Goal: Information Seeking & Learning: Check status

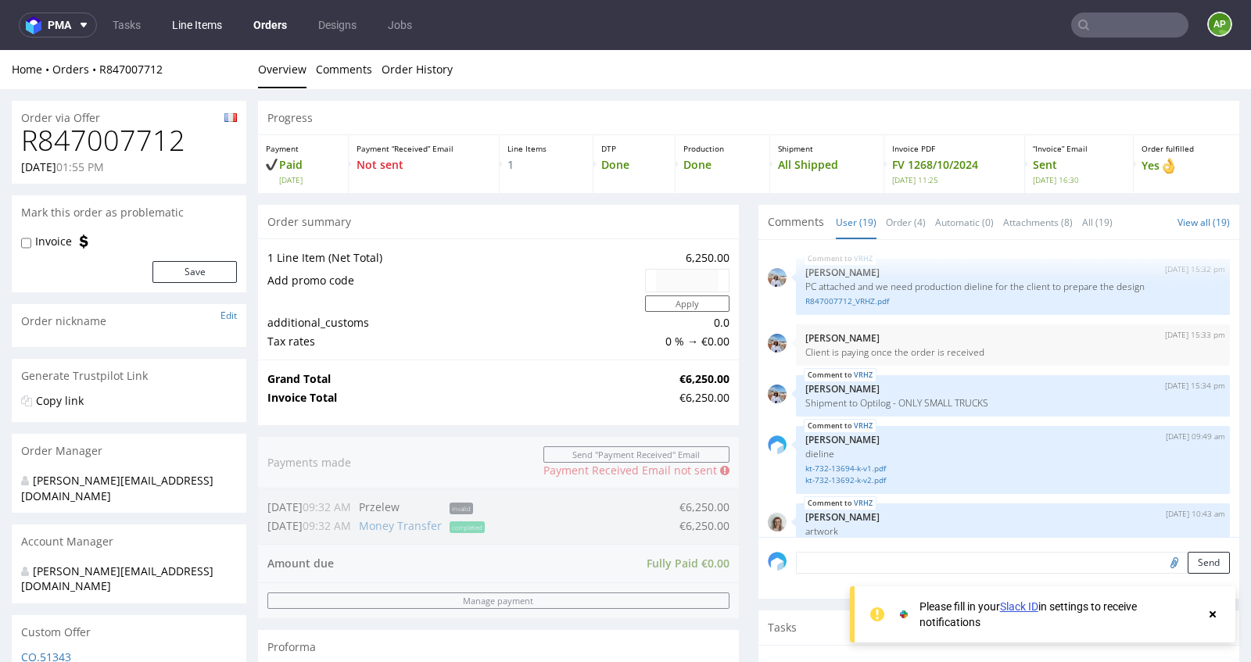
click at [213, 26] on link "Line Items" at bounding box center [197, 25] width 69 height 25
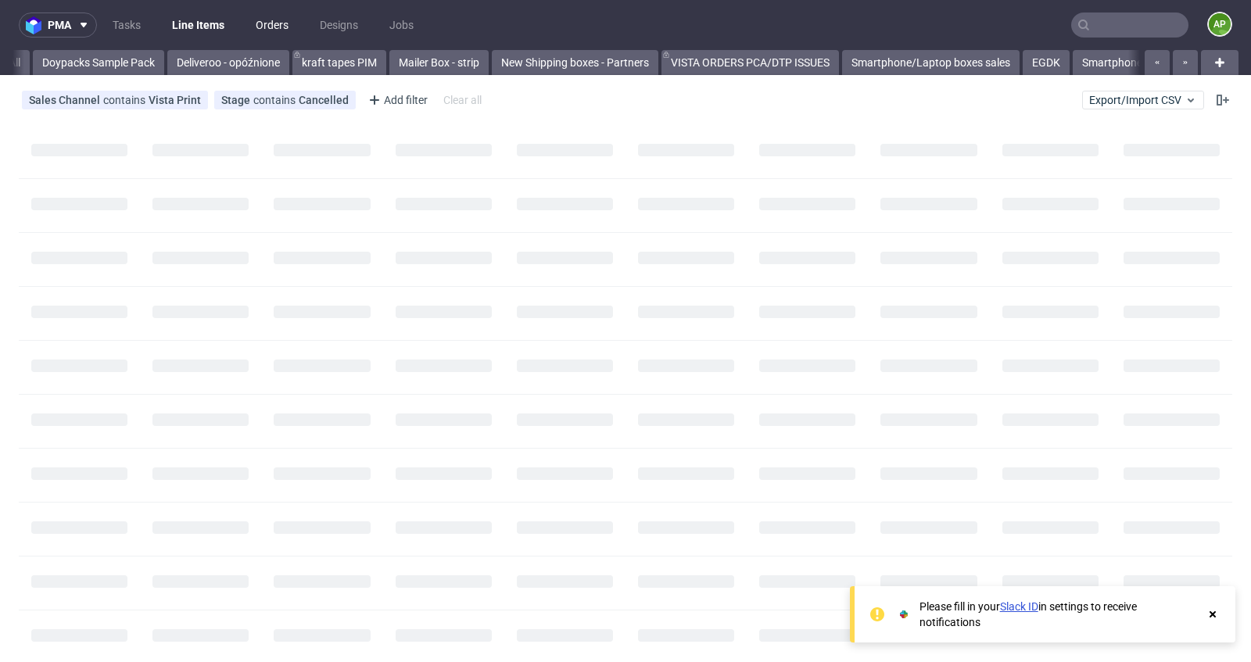
scroll to position [0, 200]
click at [272, 26] on link "Orders" at bounding box center [272, 25] width 52 height 25
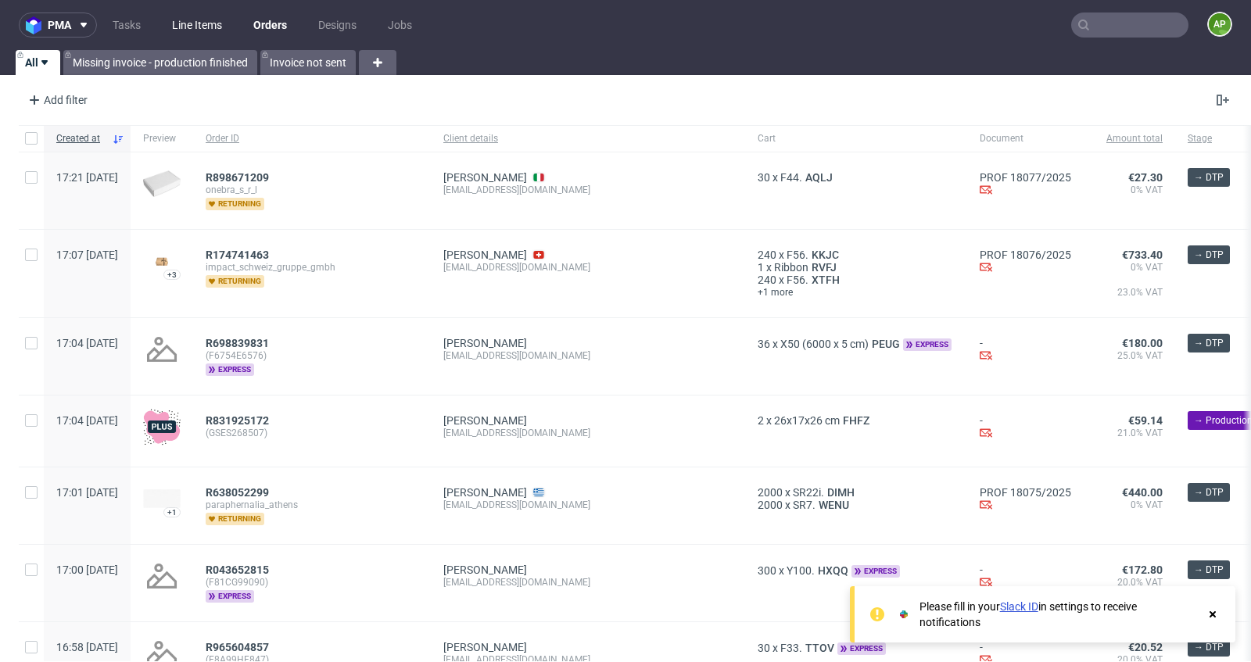
click at [191, 30] on link "Line Items" at bounding box center [197, 25] width 69 height 25
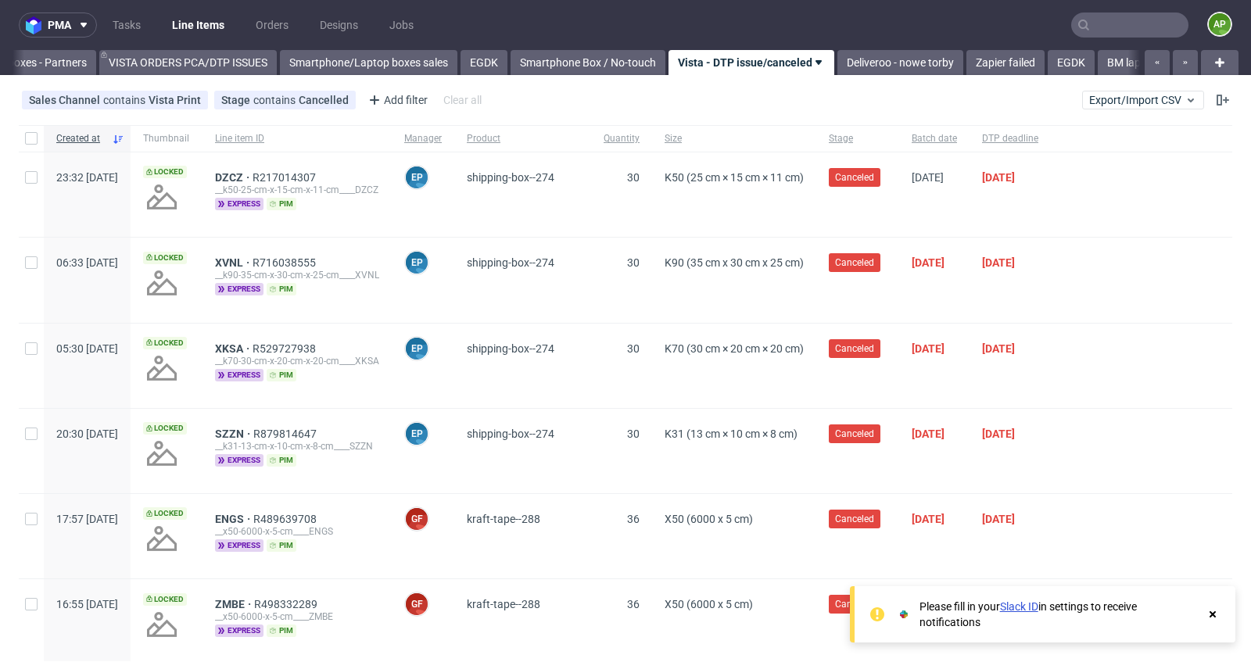
scroll to position [0, 766]
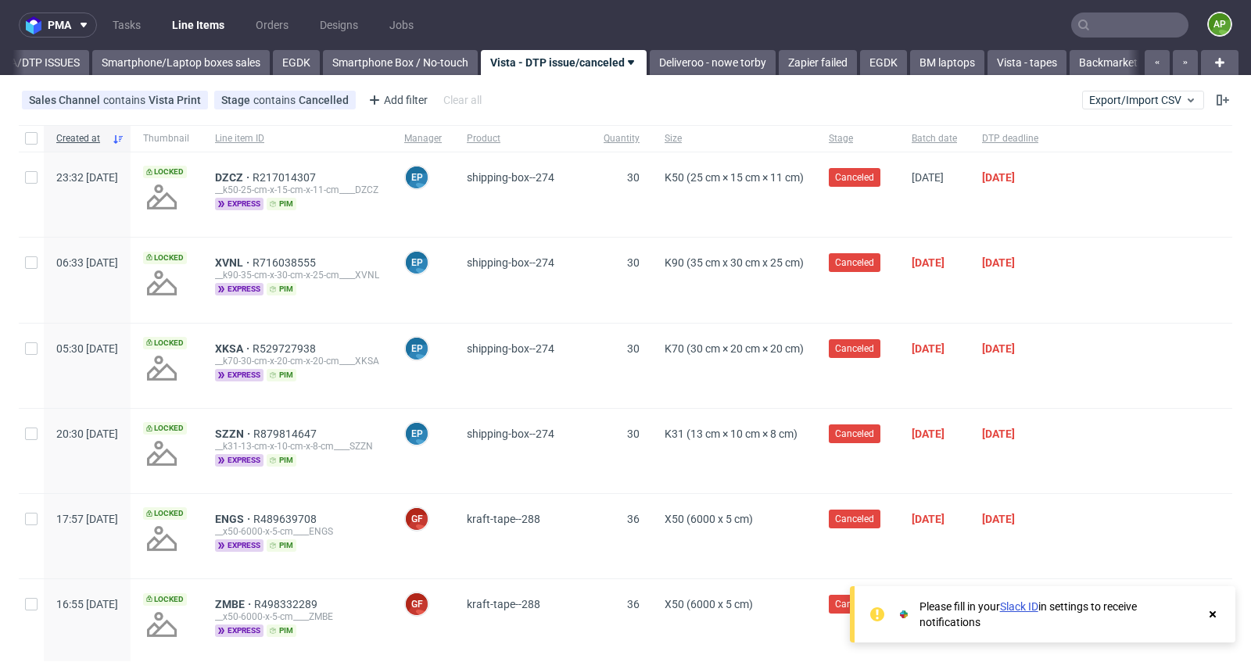
click at [1156, 23] on input "text" at bounding box center [1129, 25] width 117 height 25
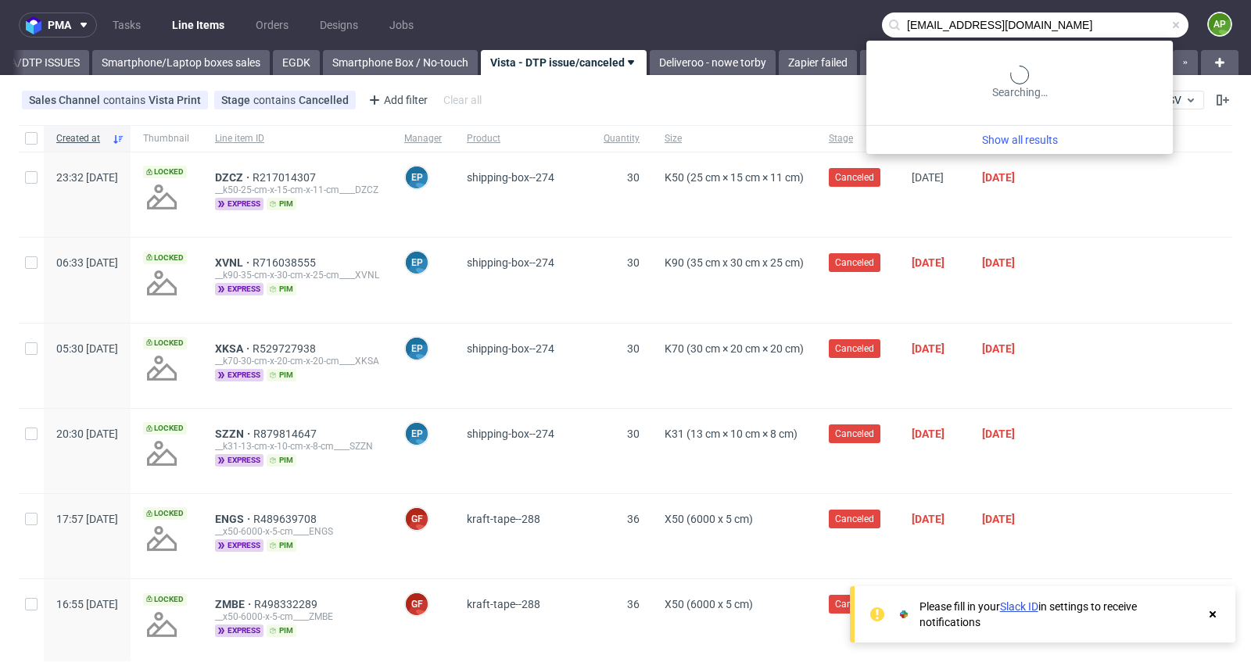
type input "[EMAIL_ADDRESS][DOMAIN_NAME]"
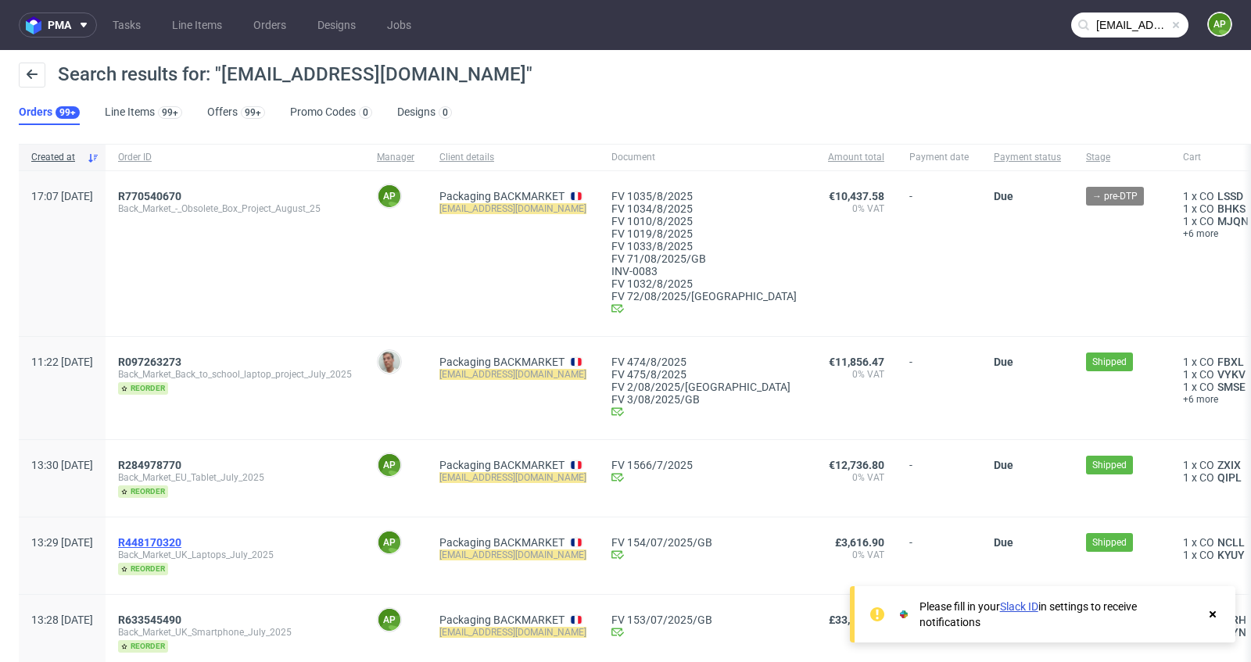
click at [181, 543] on span "R448170320" at bounding box center [149, 542] width 63 height 13
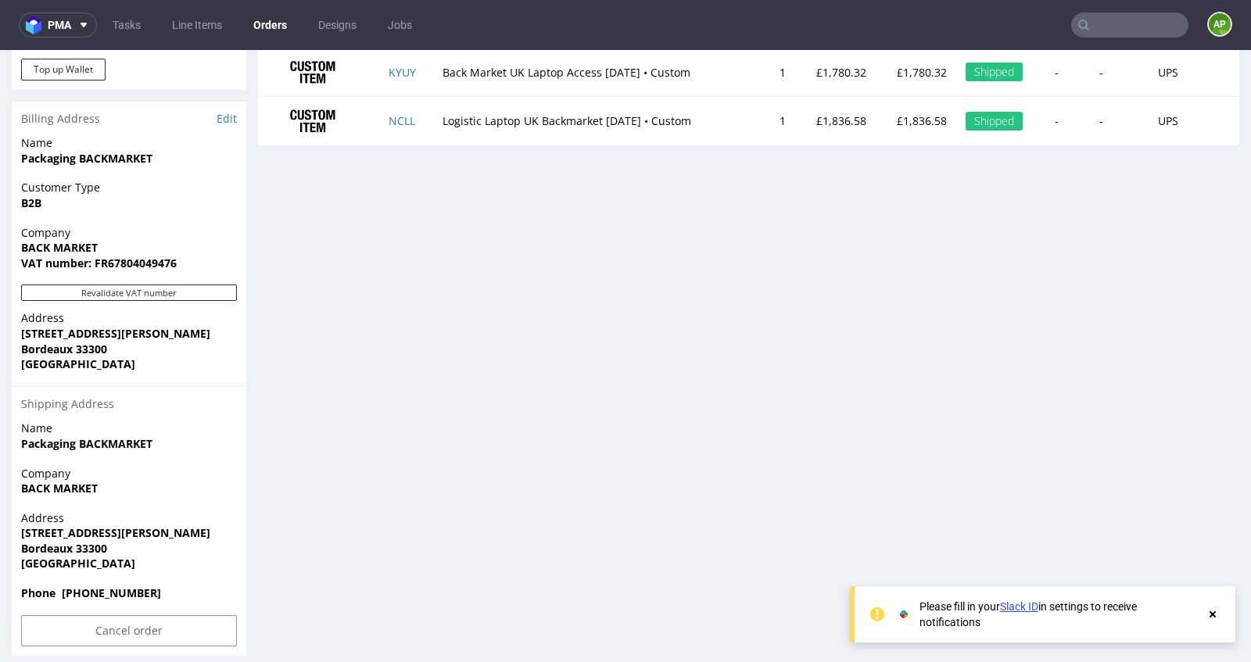
scroll to position [764, 0]
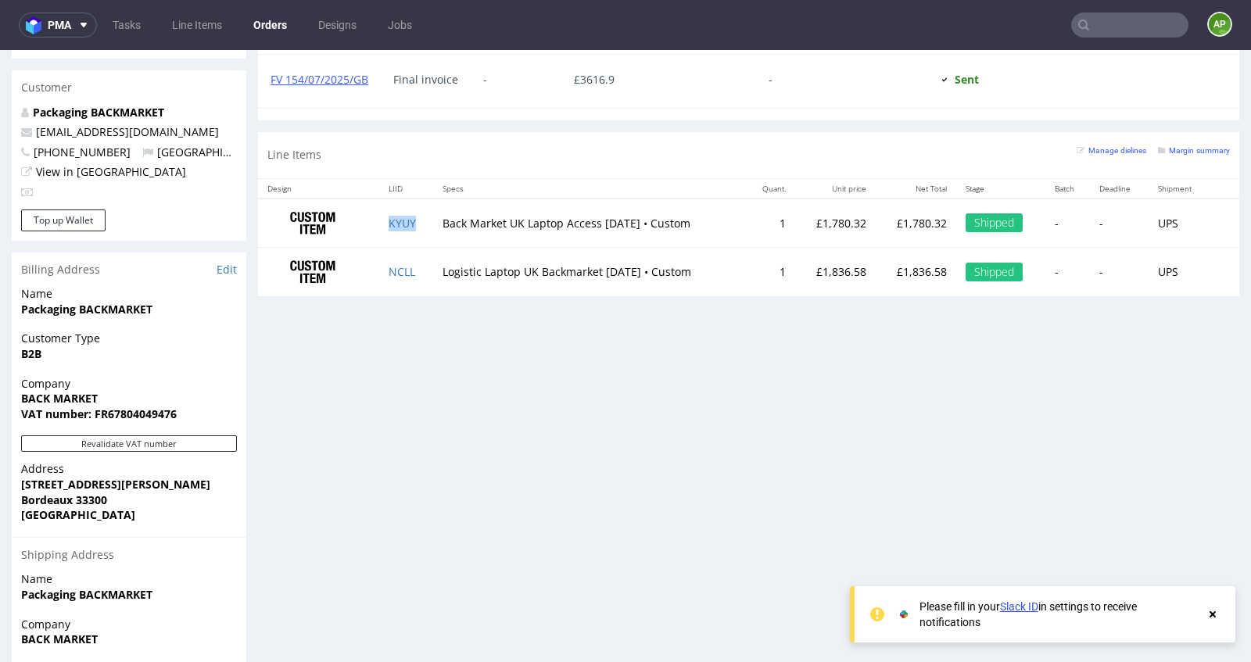
click at [379, 220] on td "KYUY" at bounding box center [406, 223] width 54 height 49
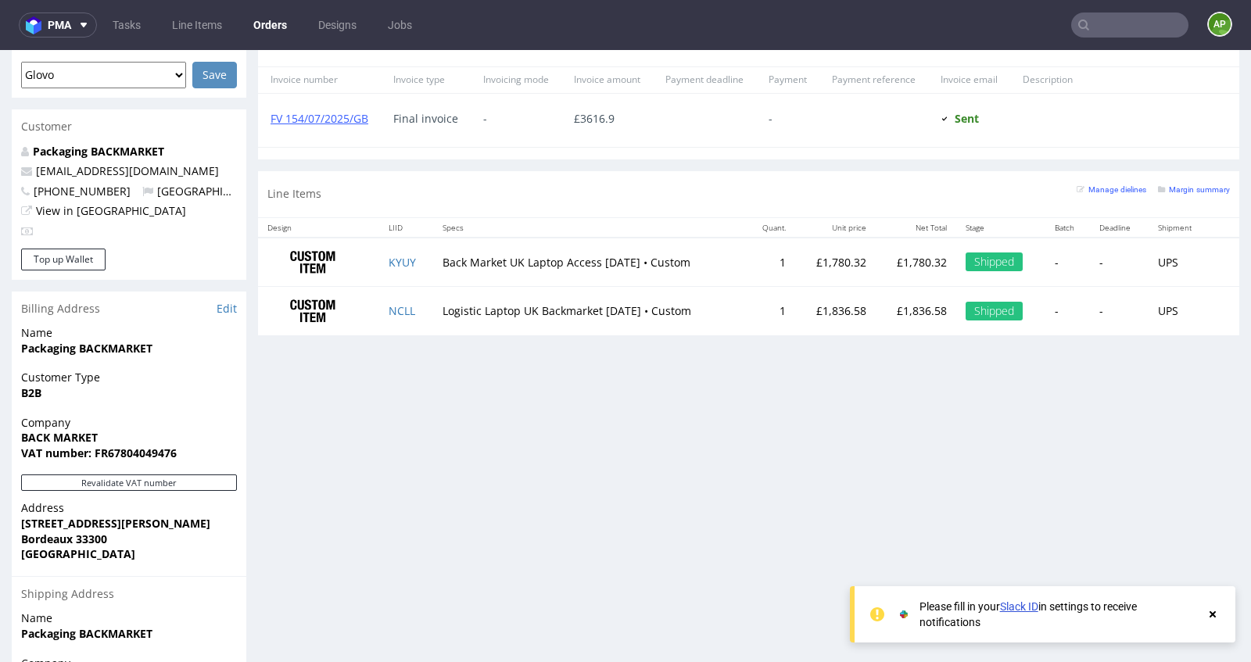
scroll to position [915, 0]
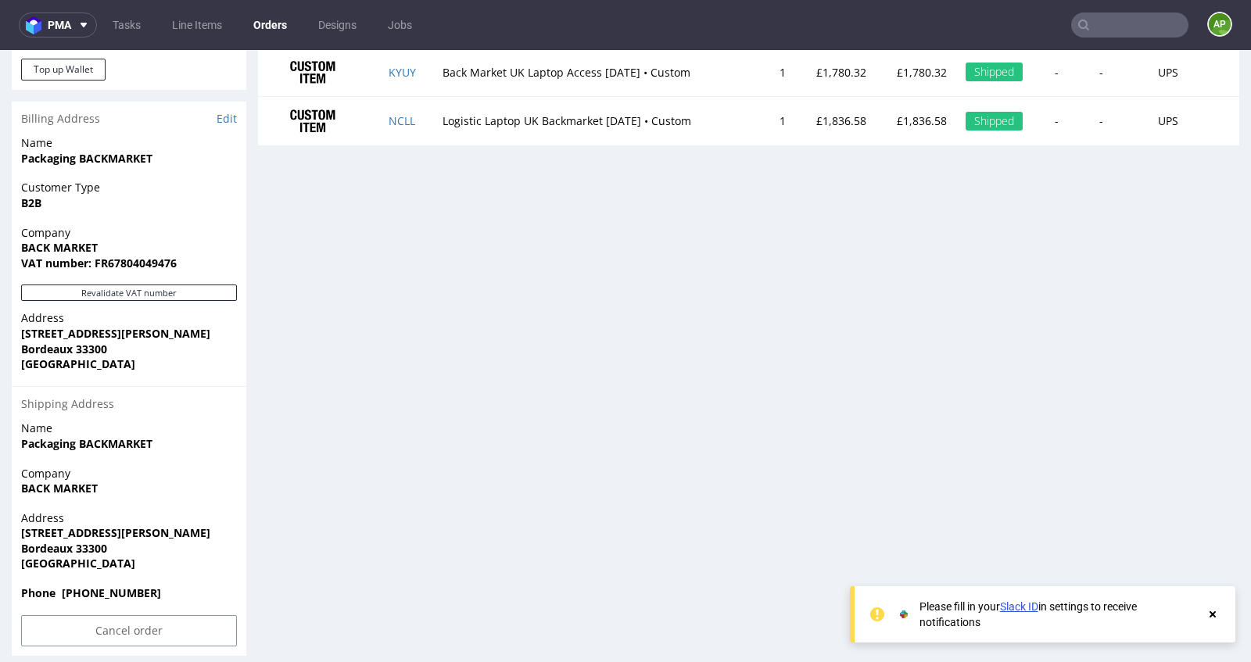
type input "[EMAIL_ADDRESS][DOMAIN_NAME]"
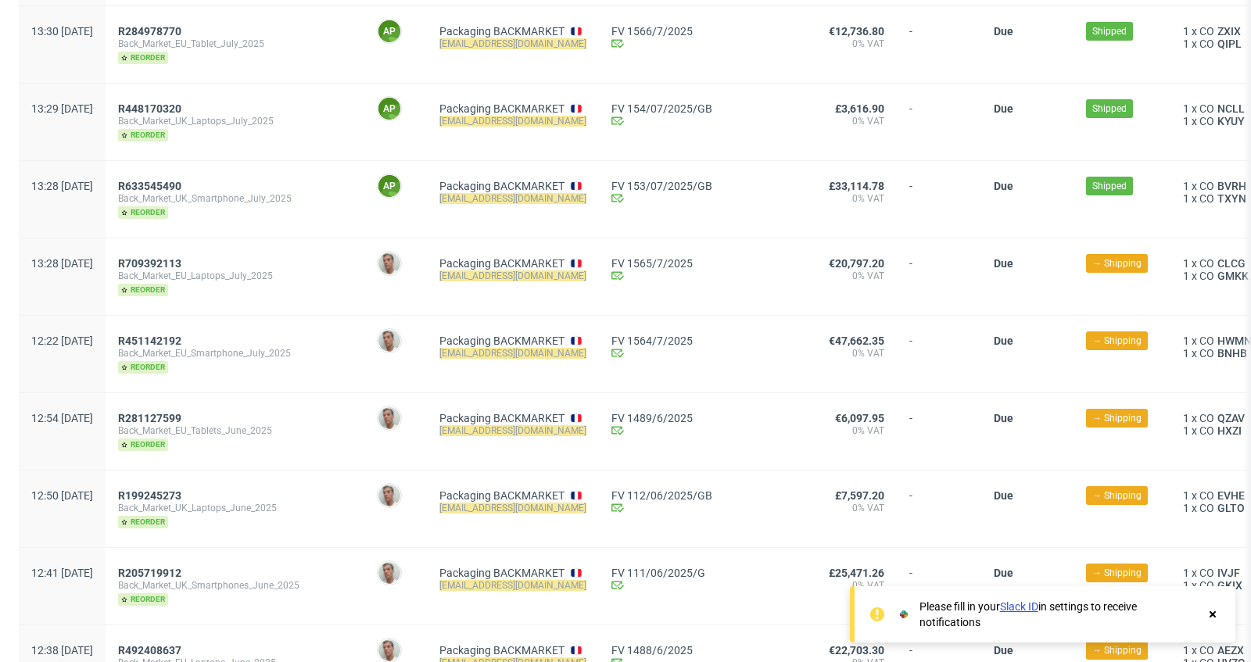
scroll to position [439, 0]
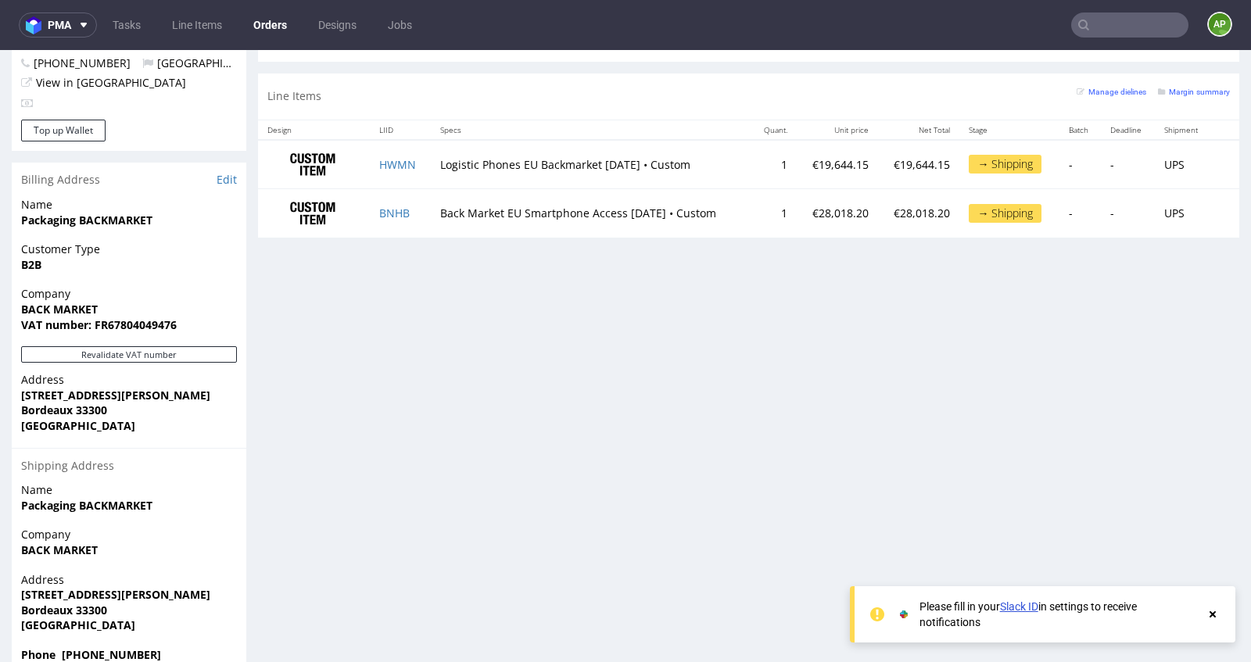
scroll to position [822, 0]
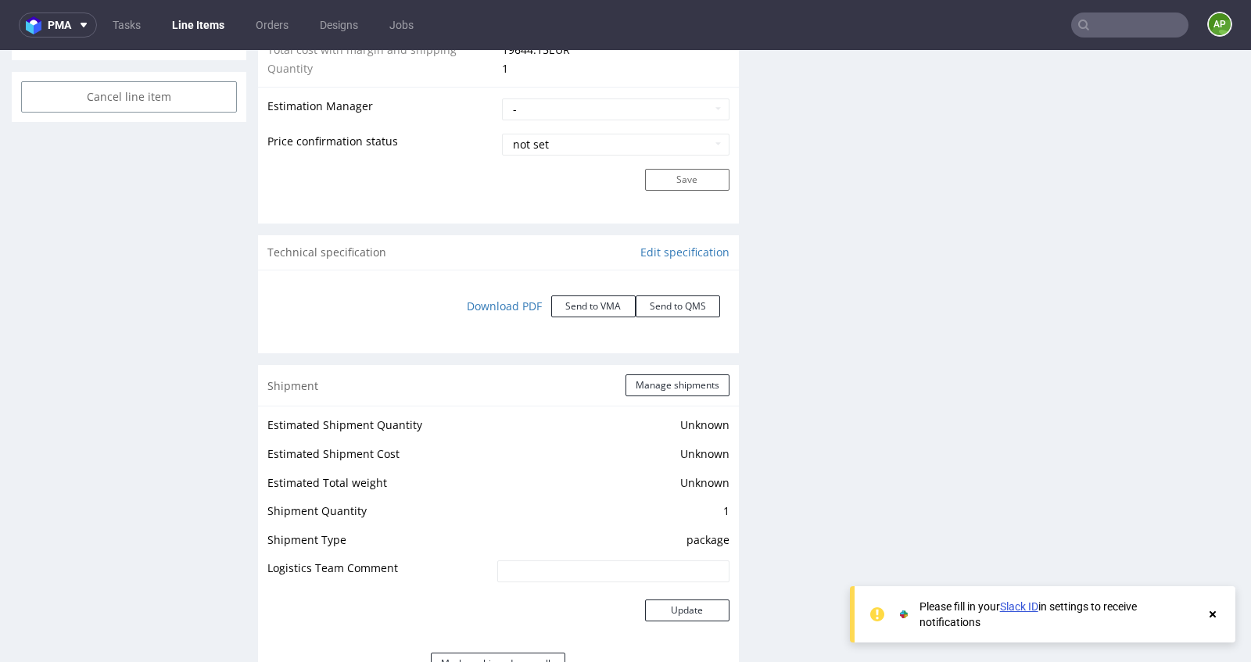
scroll to position [1881, 0]
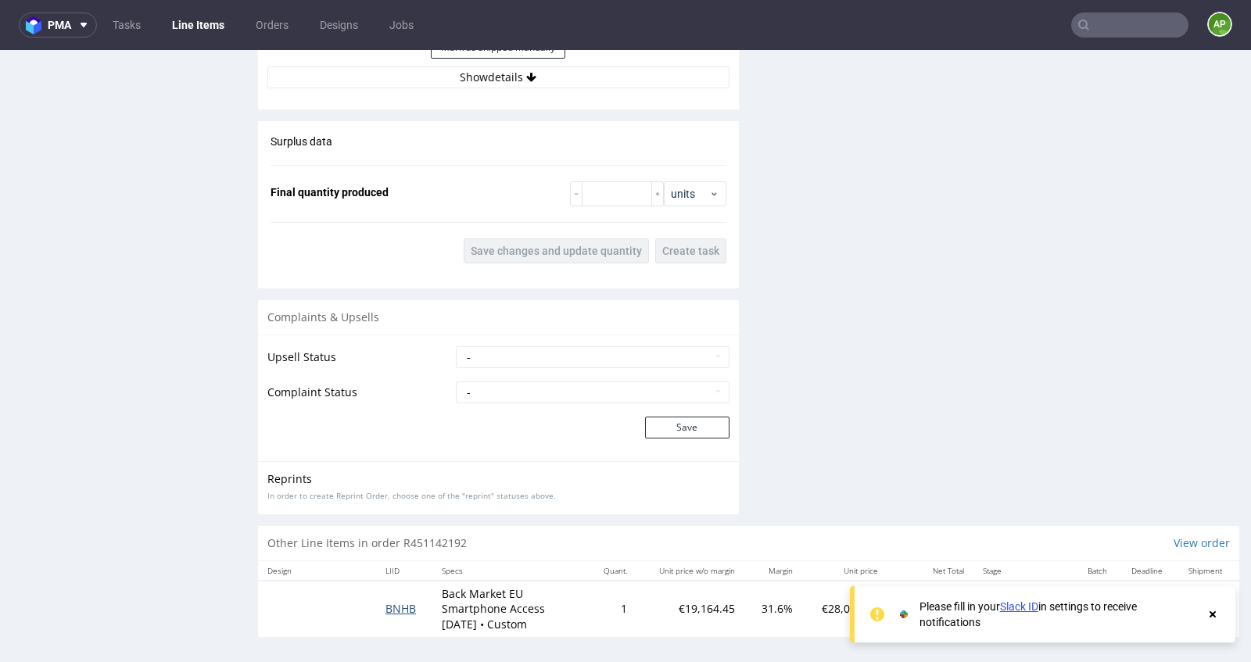
click at [393, 606] on span "BNHB" at bounding box center [400, 608] width 30 height 15
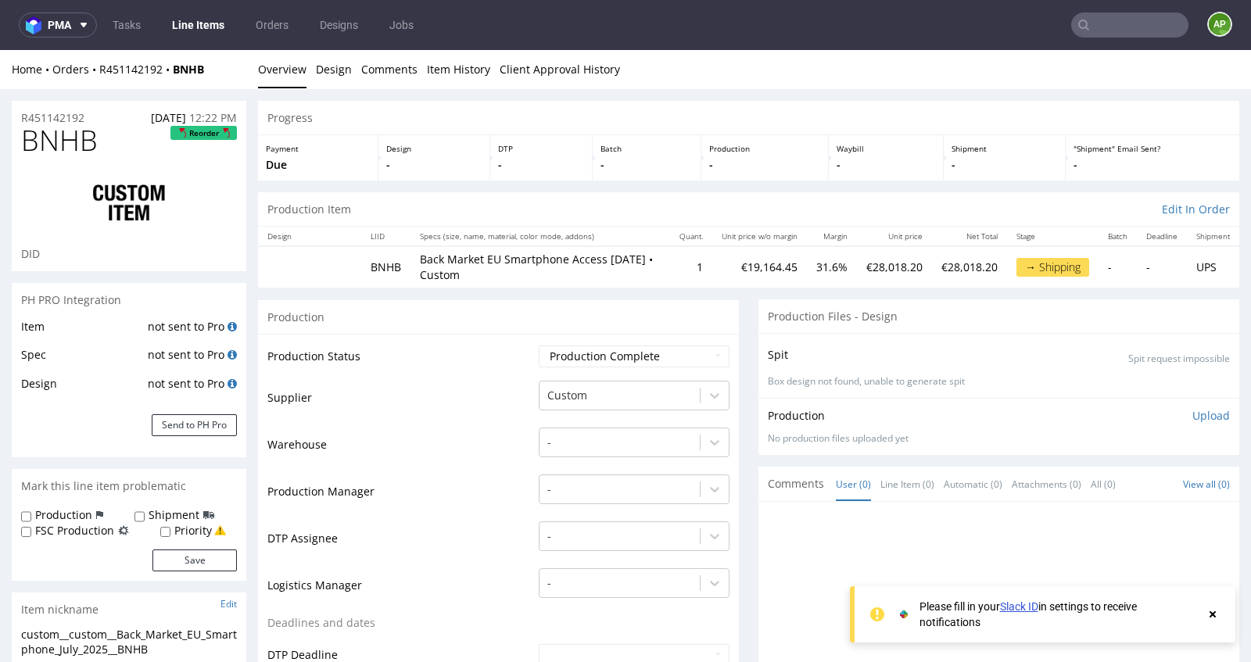
scroll to position [6, 0]
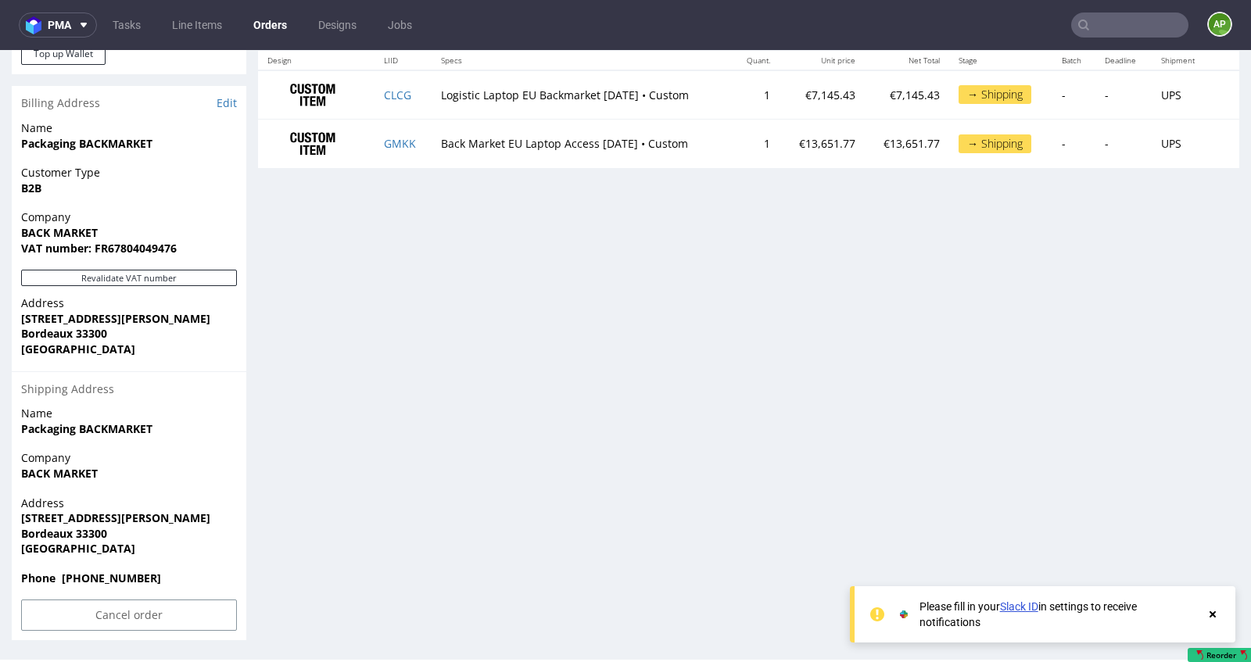
scroll to position [861, 0]
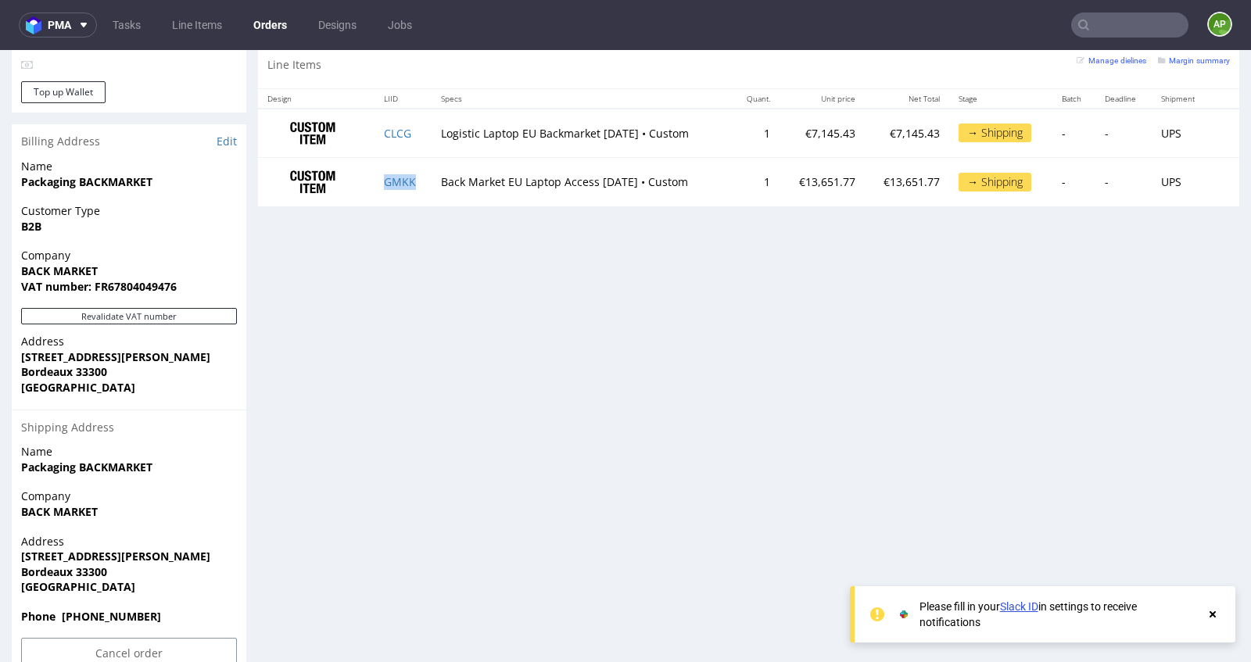
click at [399, 170] on td "GMKK" at bounding box center [403, 182] width 57 height 48
